Goal: Check status: Check status

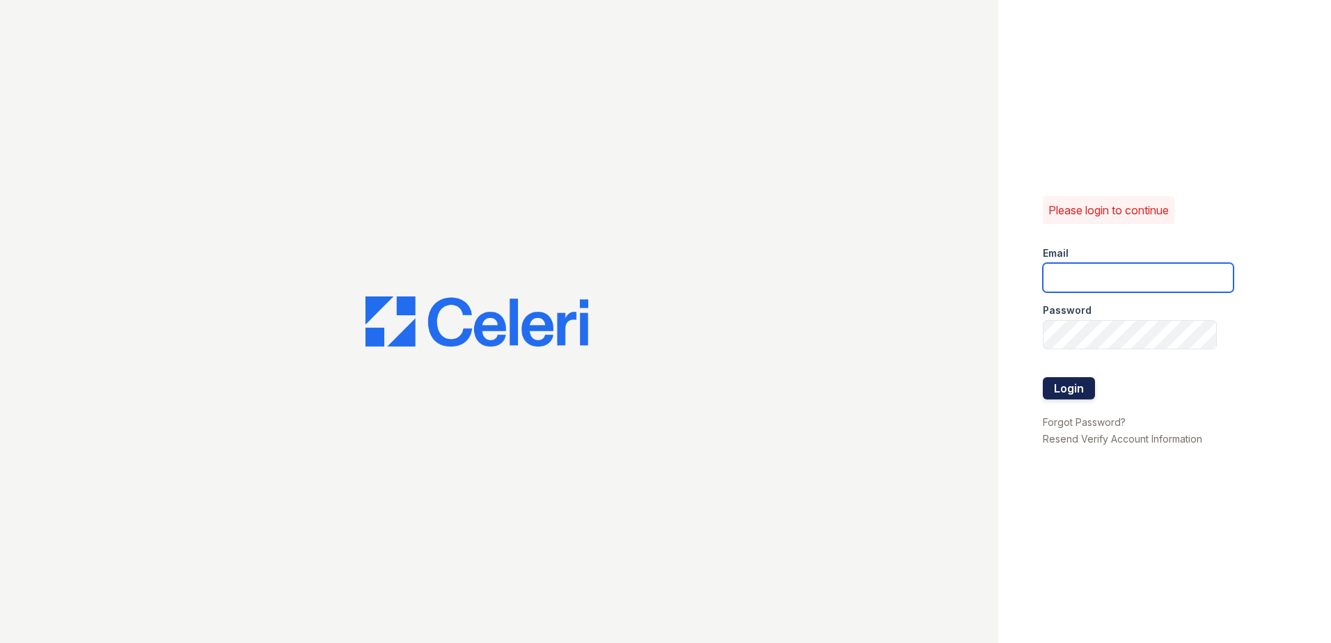
type input "renewwhitemarsh@trinity-pm.com"
click at [1053, 382] on button "Login" at bounding box center [1069, 388] width 52 height 22
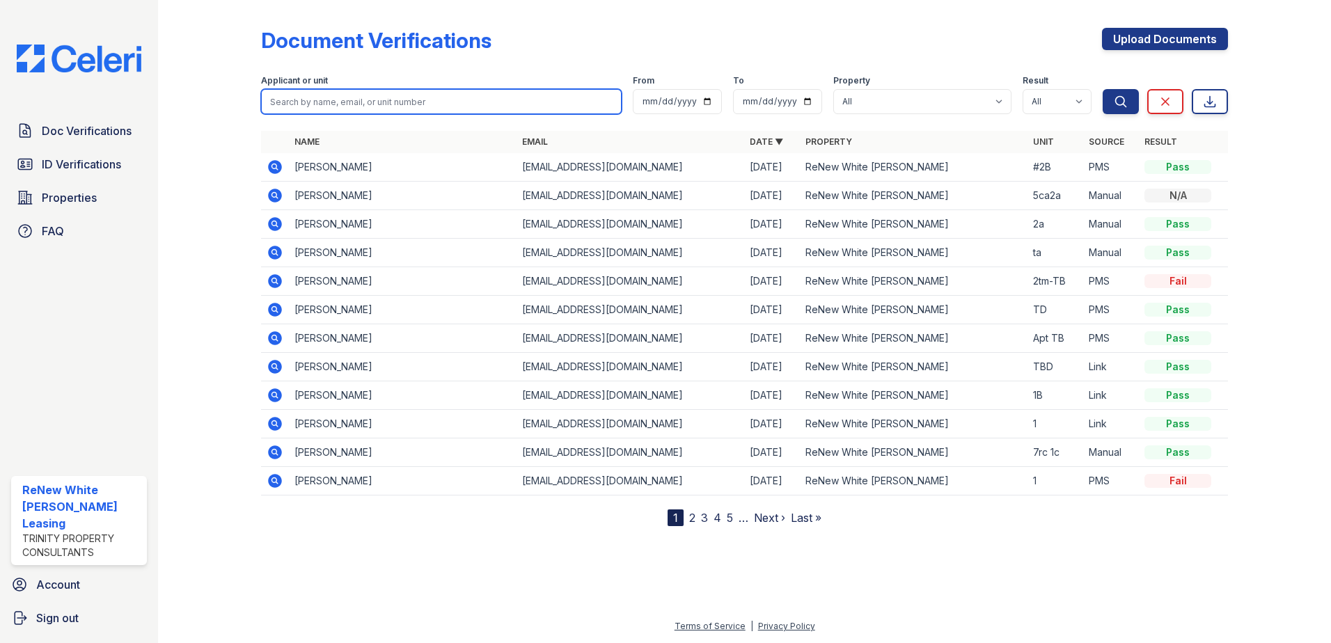
click at [333, 107] on input "search" at bounding box center [441, 101] width 361 height 25
type input "holly"
click at [1103, 89] on button "Search" at bounding box center [1121, 101] width 36 height 25
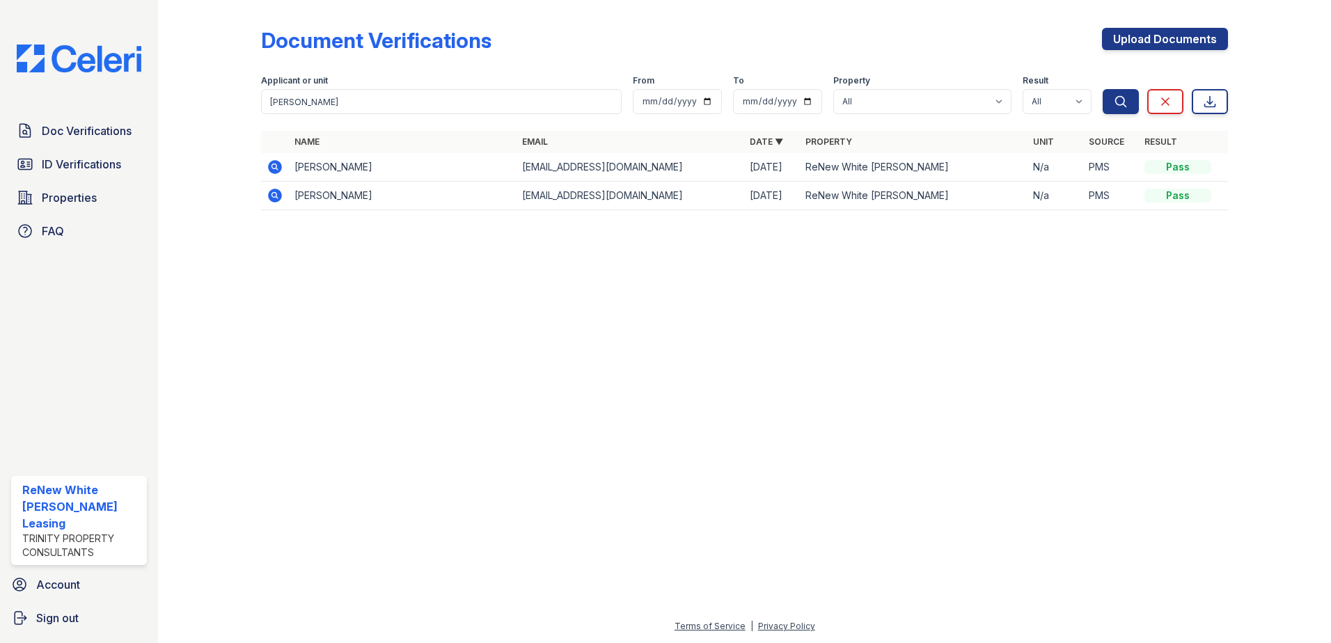
click at [272, 168] on icon at bounding box center [275, 167] width 14 height 14
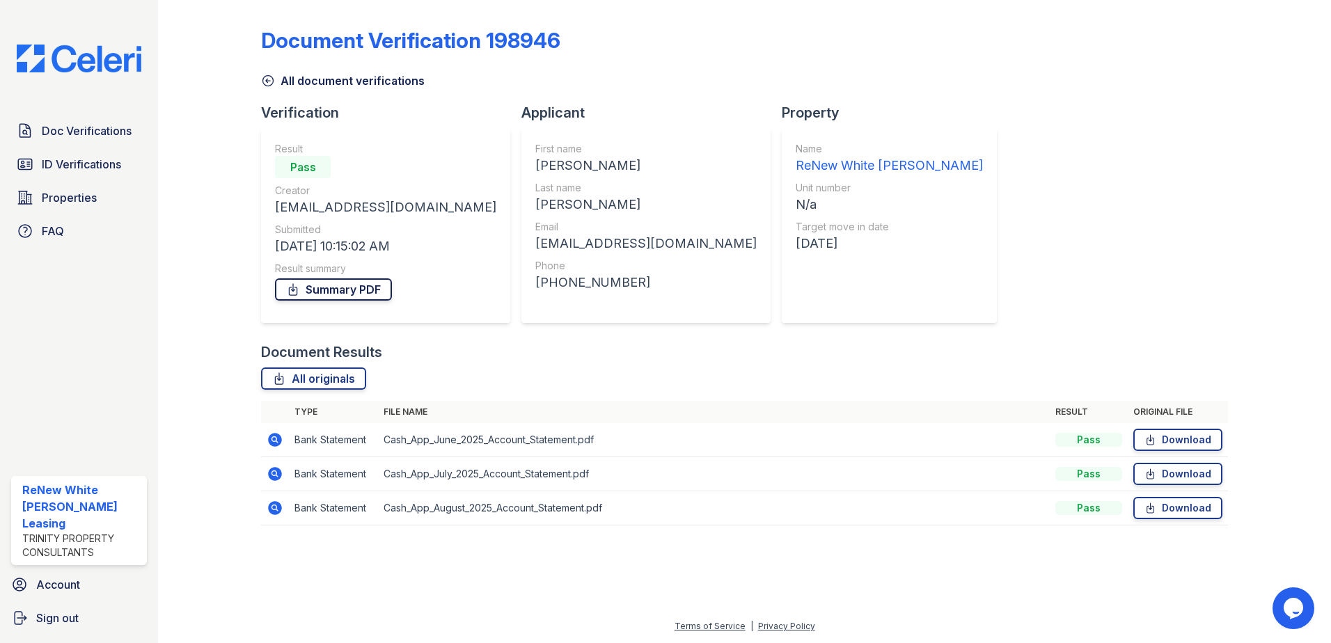
click at [326, 286] on link "Summary PDF" at bounding box center [333, 289] width 117 height 22
click at [276, 435] on icon at bounding box center [275, 440] width 14 height 14
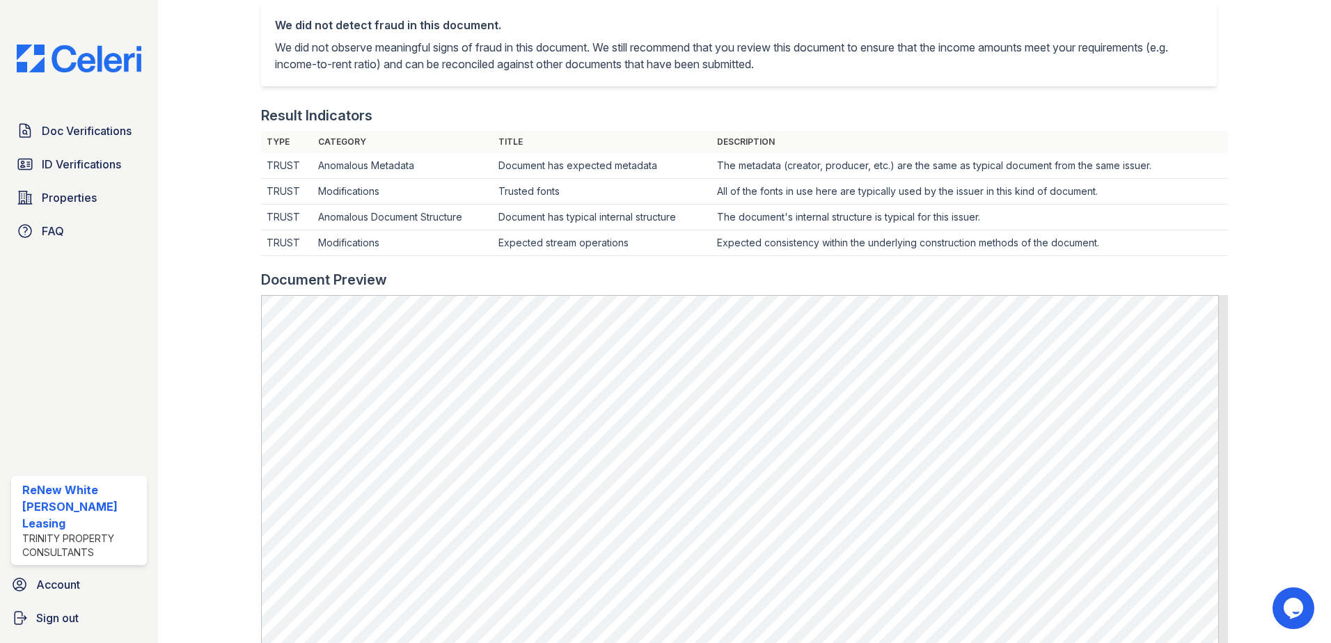
scroll to position [348, 0]
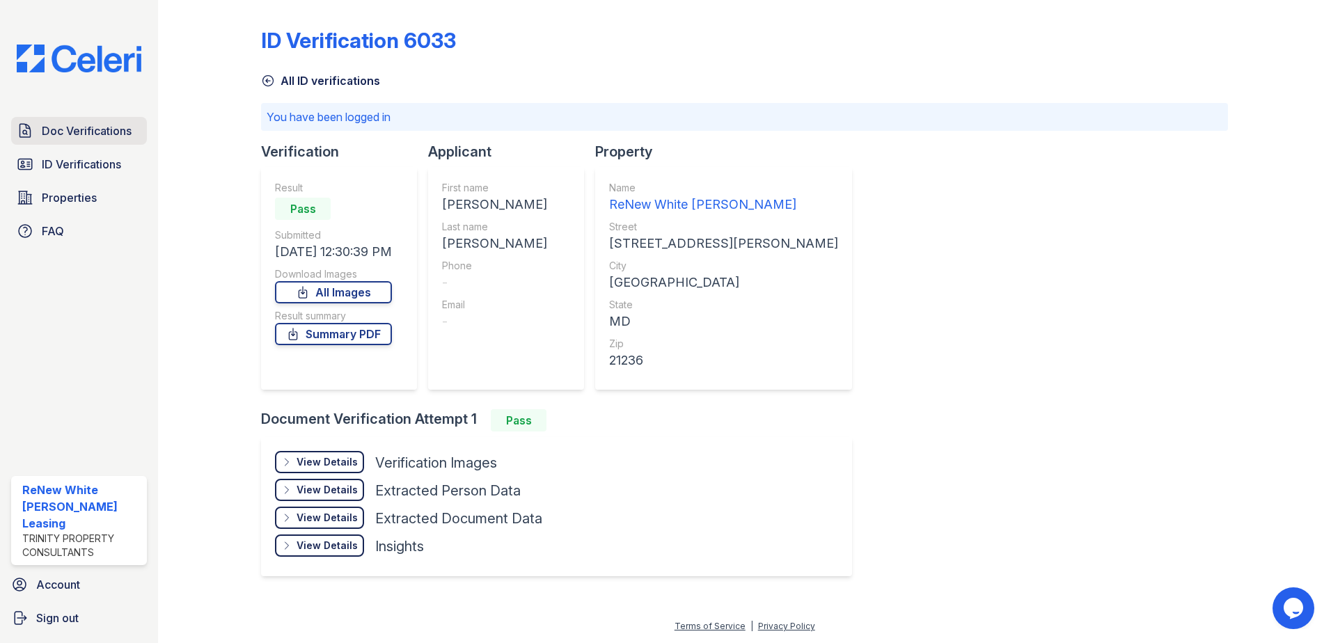
click at [109, 137] on span "Doc Verifications" at bounding box center [87, 131] width 90 height 17
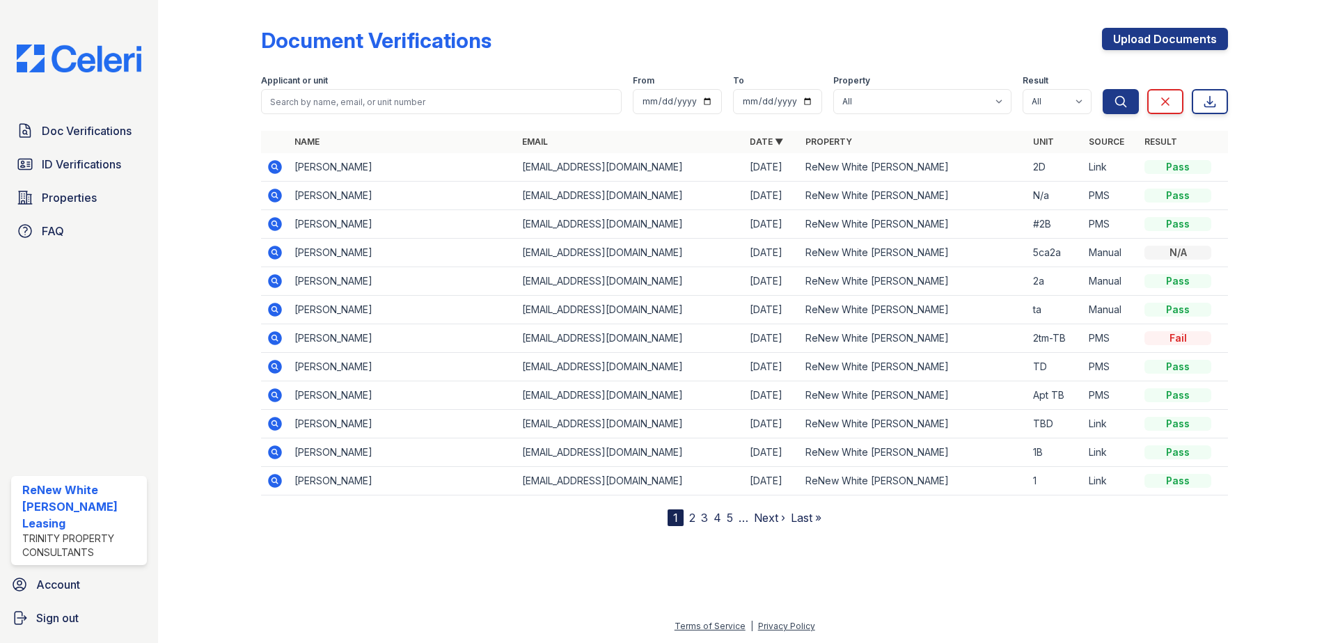
click at [274, 198] on icon at bounding box center [275, 196] width 14 height 14
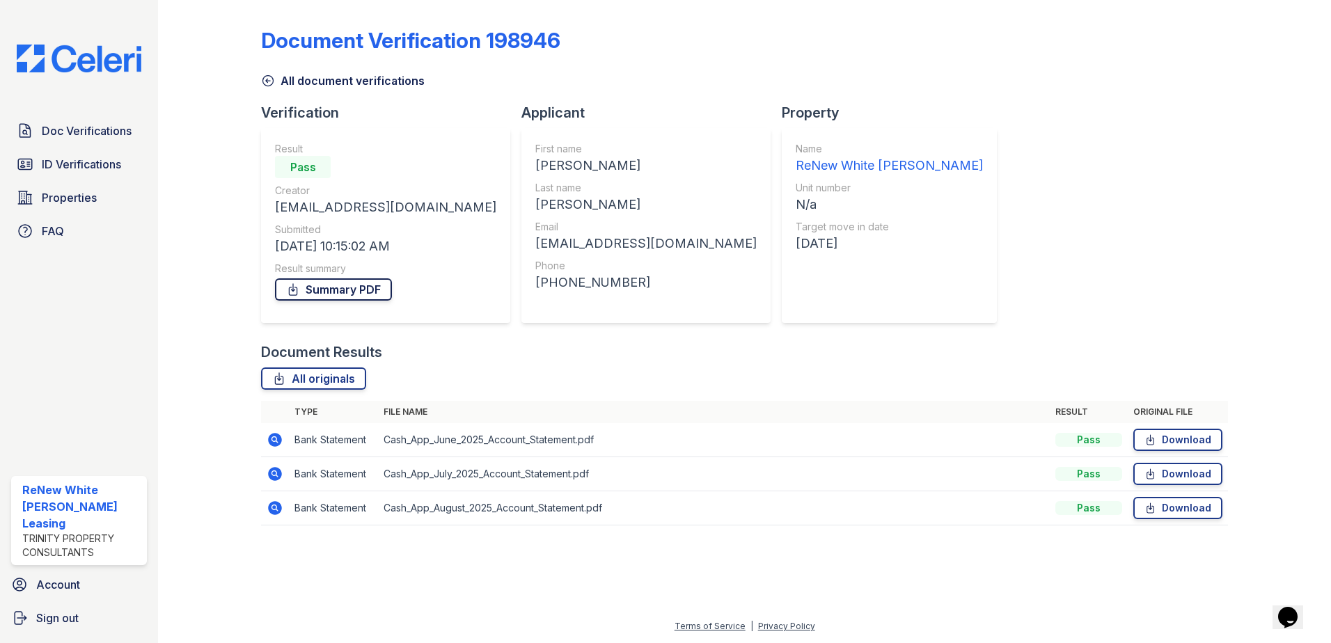
click at [319, 292] on link "Summary PDF" at bounding box center [333, 289] width 117 height 22
click at [274, 508] on icon at bounding box center [273, 506] width 3 height 3
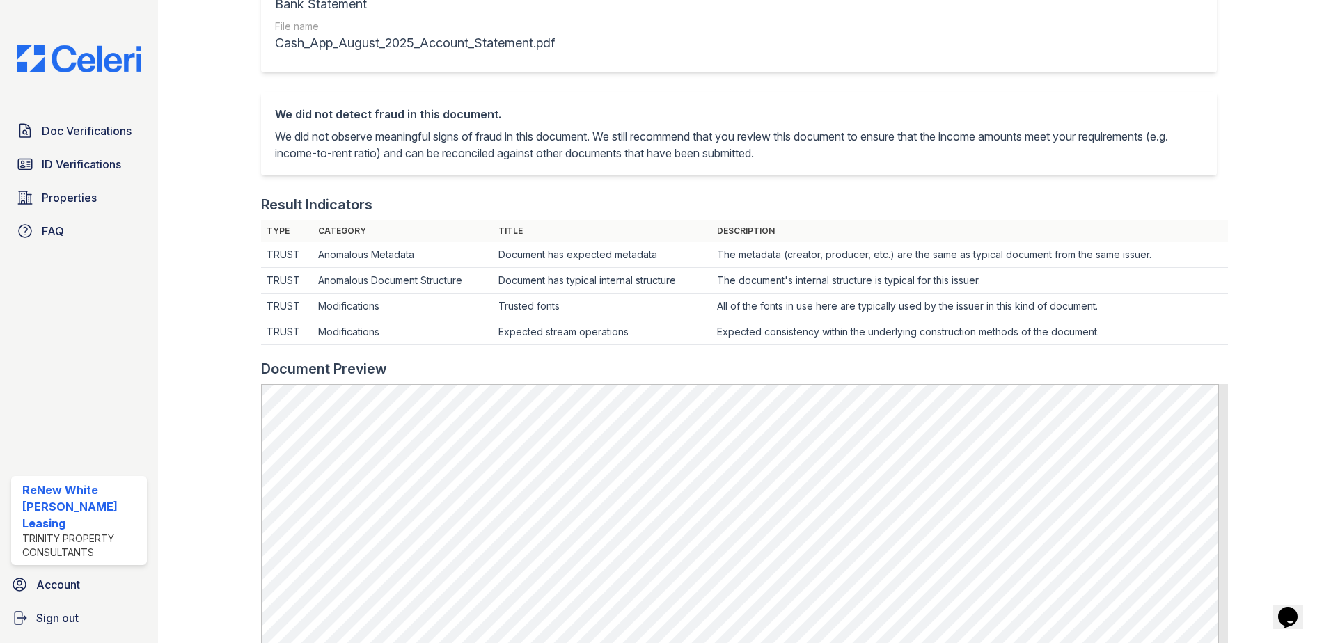
scroll to position [278, 0]
